Goal: Transaction & Acquisition: Purchase product/service

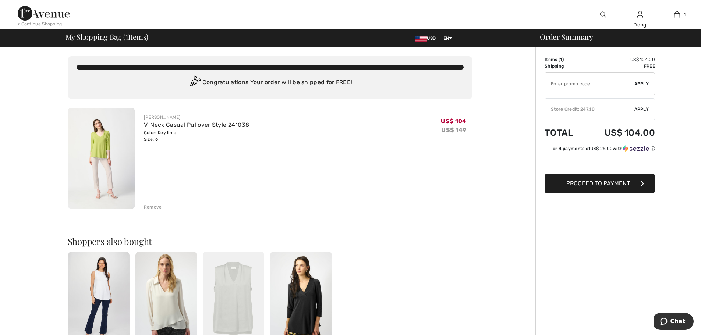
click at [38, 13] on img at bounding box center [44, 13] width 52 height 15
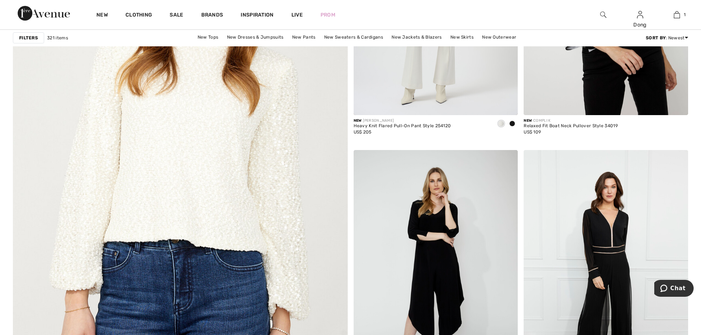
scroll to position [2407, 0]
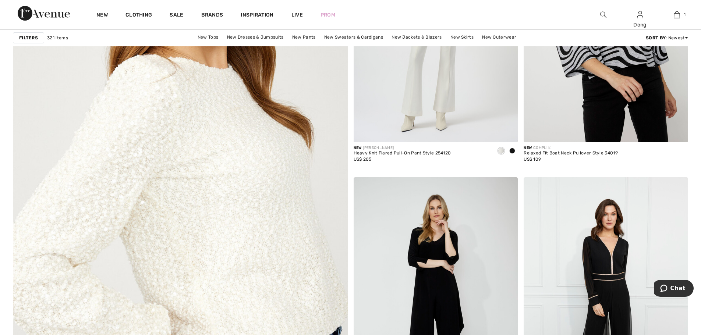
click at [196, 262] on img at bounding box center [180, 197] width 402 height 602
click at [197, 262] on img at bounding box center [180, 197] width 402 height 602
click at [211, 250] on img at bounding box center [180, 197] width 402 height 602
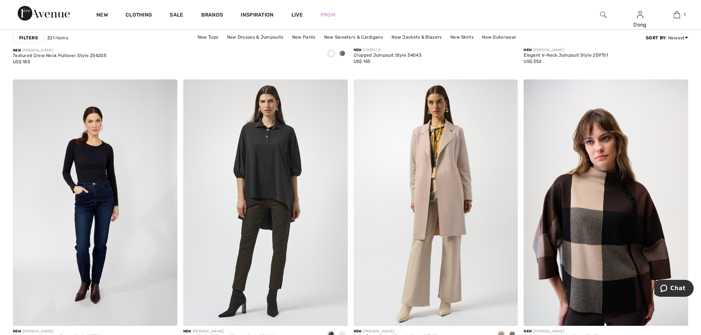
scroll to position [2802, 0]
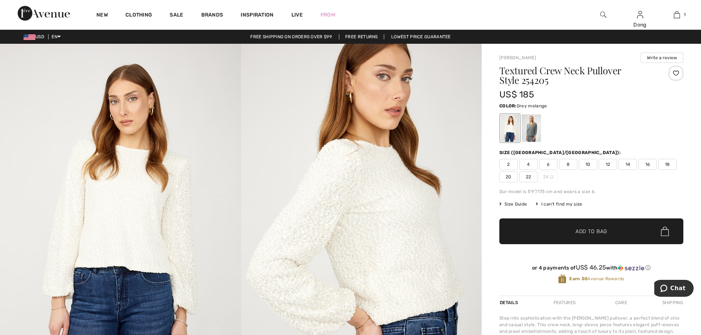
click at [535, 123] on div at bounding box center [531, 128] width 19 height 28
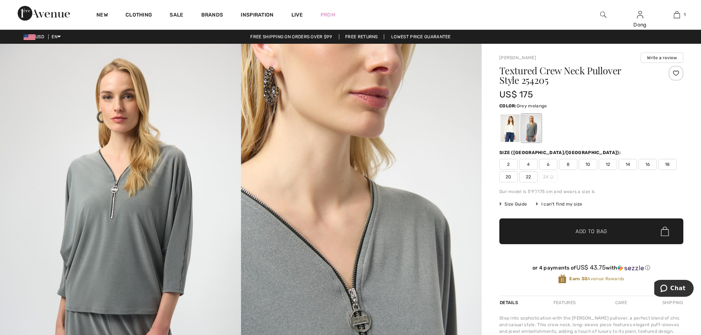
click at [530, 131] on div at bounding box center [531, 128] width 19 height 28
click at [505, 131] on div at bounding box center [510, 128] width 19 height 28
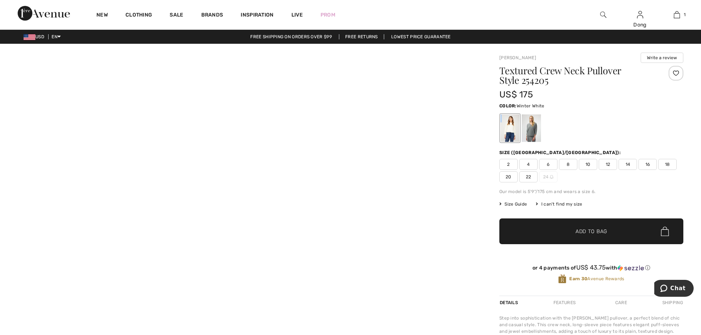
click at [505, 131] on div at bounding box center [510, 128] width 19 height 28
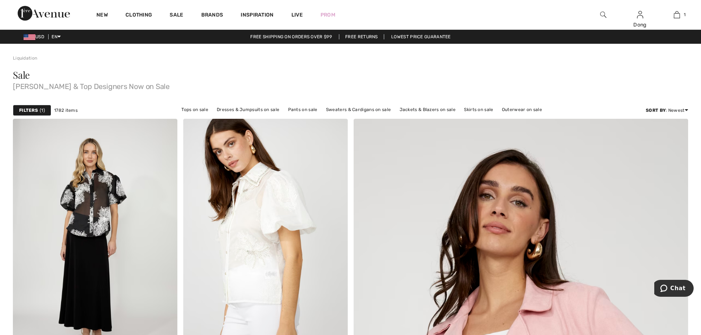
click at [43, 114] on div "Filters 1" at bounding box center [32, 110] width 38 height 11
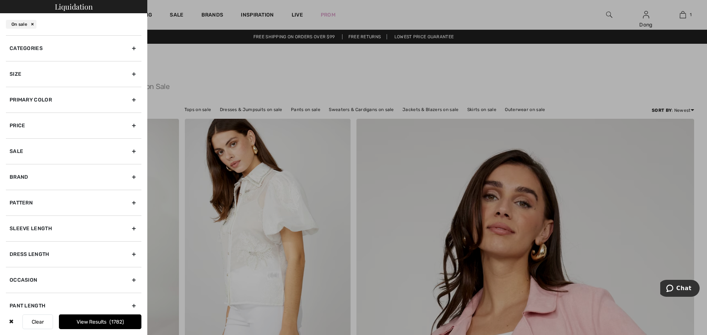
click at [128, 50] on div "Categories" at bounding box center [73, 48] width 135 height 26
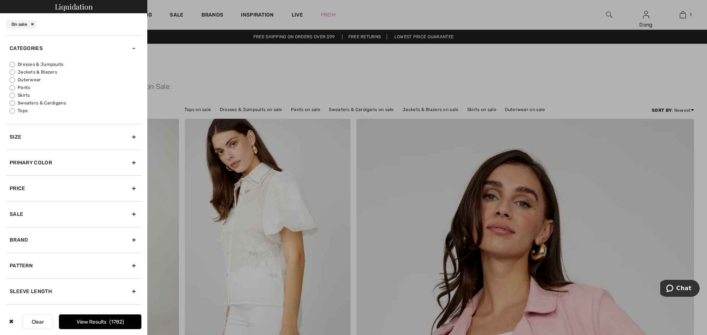
click at [12, 72] on input "Jackets & Blazers" at bounding box center [13, 73] width 6 height 6
radio input "true"
click at [129, 265] on div "Pattern" at bounding box center [73, 266] width 135 height 26
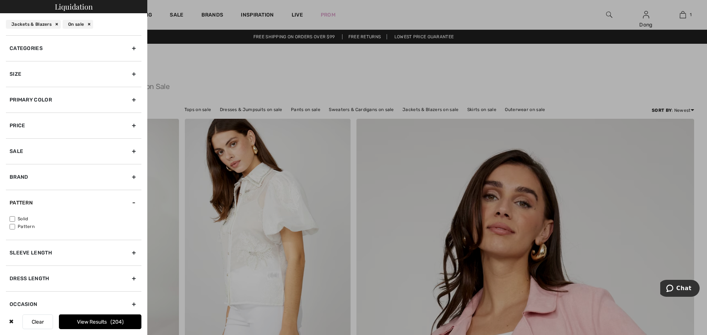
click at [12, 221] on input"] "Solid" at bounding box center [13, 219] width 6 height 6
checkbox input"] "true"
click at [91, 323] on button "View Results 138" at bounding box center [100, 322] width 82 height 15
